Goal: Information Seeking & Learning: Check status

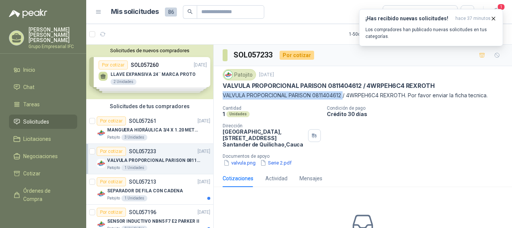
click at [36, 117] on span "Solicitudes" at bounding box center [36, 121] width 26 height 8
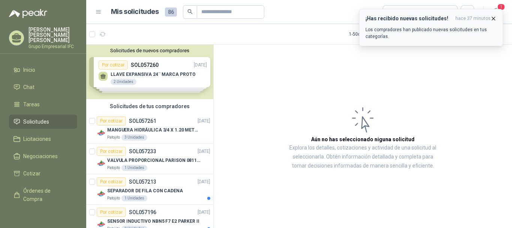
click at [492, 16] on icon "button" at bounding box center [494, 18] width 6 height 6
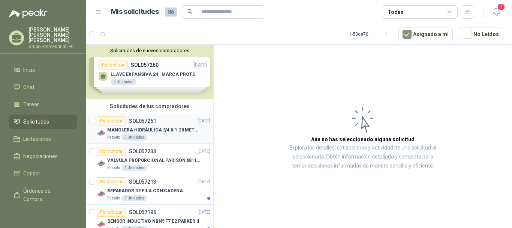
click at [135, 123] on p "SOL057261" at bounding box center [142, 120] width 27 height 5
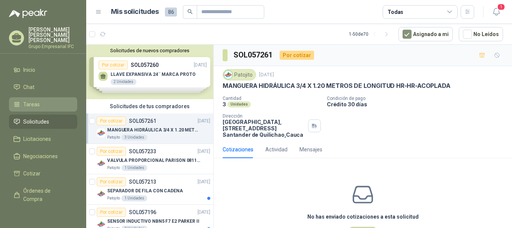
click at [30, 101] on span "Tareas" at bounding box center [31, 104] width 17 height 8
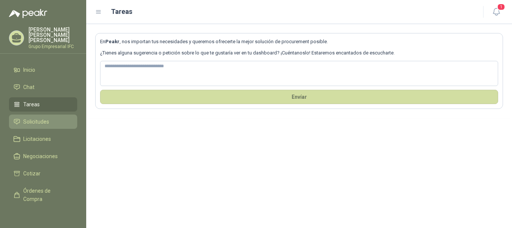
click at [35, 117] on span "Solicitudes" at bounding box center [36, 121] width 26 height 8
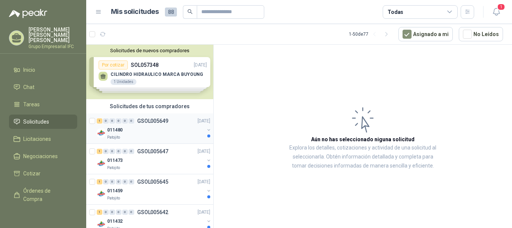
click at [153, 128] on div "011480" at bounding box center [155, 129] width 97 height 9
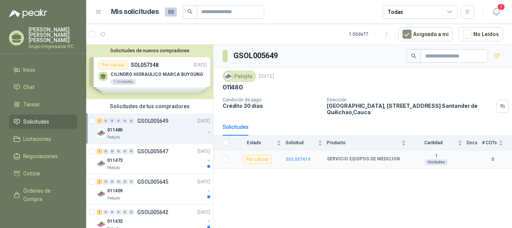
click at [296, 160] on b "SOL057419" at bounding box center [298, 158] width 25 height 5
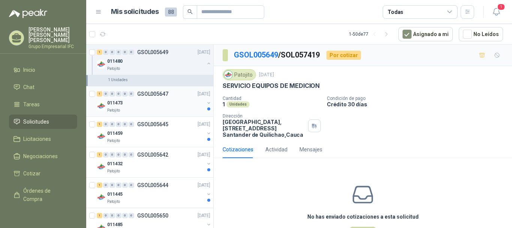
scroll to position [75, 0]
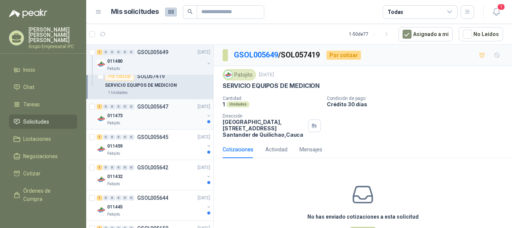
click at [153, 108] on p "GSOL005647" at bounding box center [152, 106] width 31 height 5
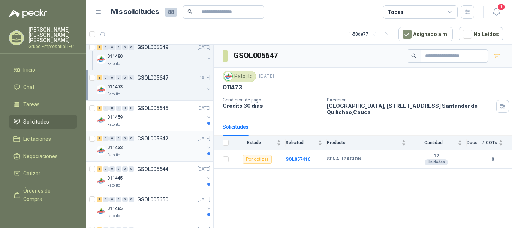
scroll to position [113, 0]
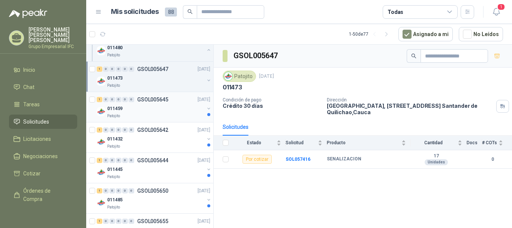
click at [153, 102] on div "1 0 0 0 0 0 GSOL005645 [DATE]" at bounding box center [154, 99] width 115 height 9
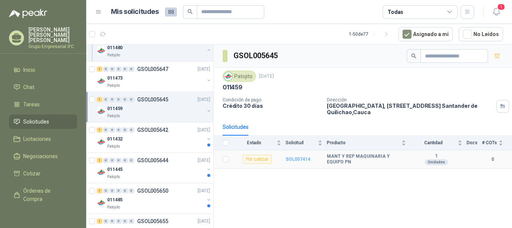
click at [307, 159] on b "SOL057414" at bounding box center [298, 158] width 25 height 5
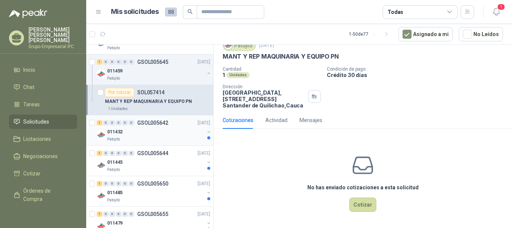
scroll to position [188, 0]
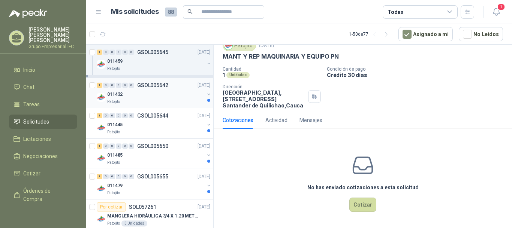
click at [158, 98] on div "011432" at bounding box center [155, 94] width 97 height 9
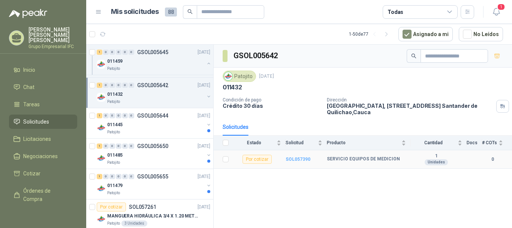
click at [299, 158] on b "SOL057390" at bounding box center [298, 158] width 25 height 5
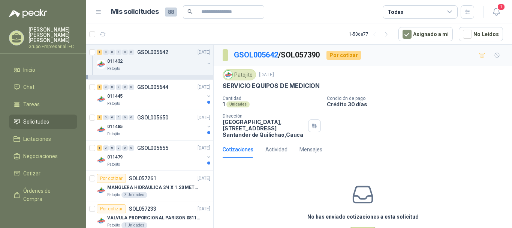
scroll to position [263, 0]
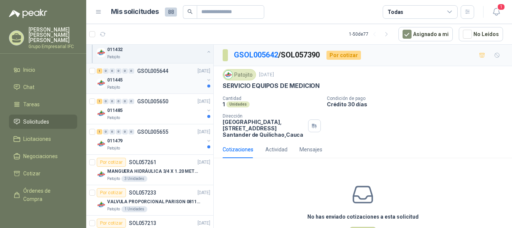
click at [151, 75] on div "011445" at bounding box center [155, 79] width 97 height 9
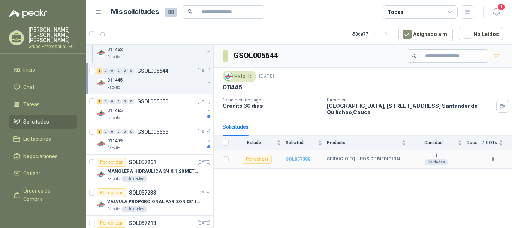
click at [302, 158] on b "SOL057388" at bounding box center [298, 158] width 25 height 5
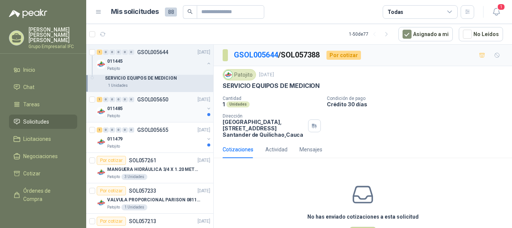
scroll to position [338, 0]
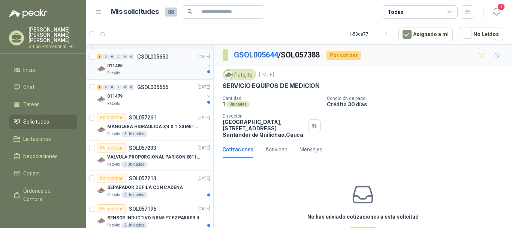
click at [149, 59] on p "GSOL005650" at bounding box center [152, 56] width 31 height 5
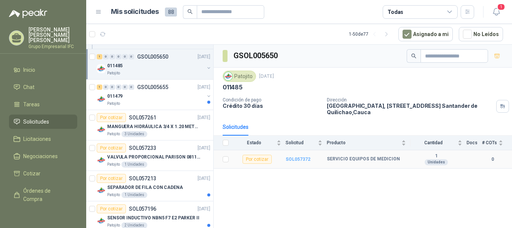
click at [293, 158] on b "SOL057372" at bounding box center [298, 158] width 25 height 5
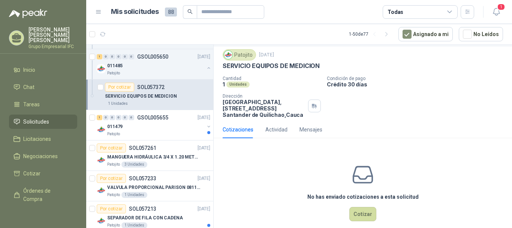
scroll to position [30, 0]
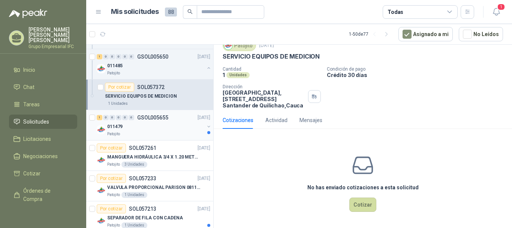
click at [153, 118] on p "GSOL005655" at bounding box center [152, 117] width 31 height 5
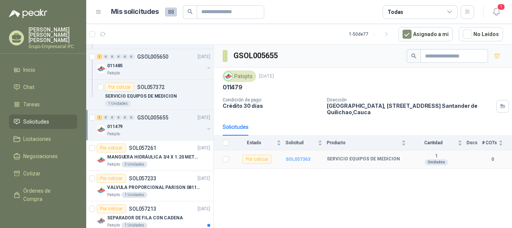
click at [300, 161] on b "SOL057363" at bounding box center [298, 158] width 25 height 5
